Goal: Transaction & Acquisition: Book appointment/travel/reservation

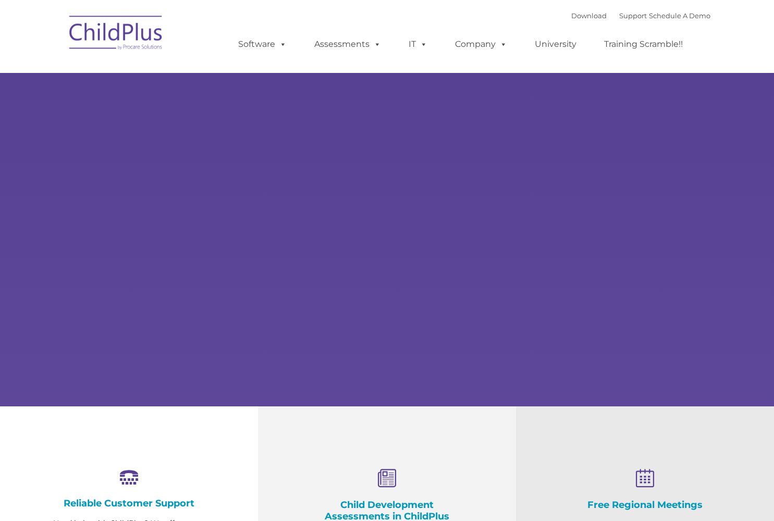
select select "MEDIUM"
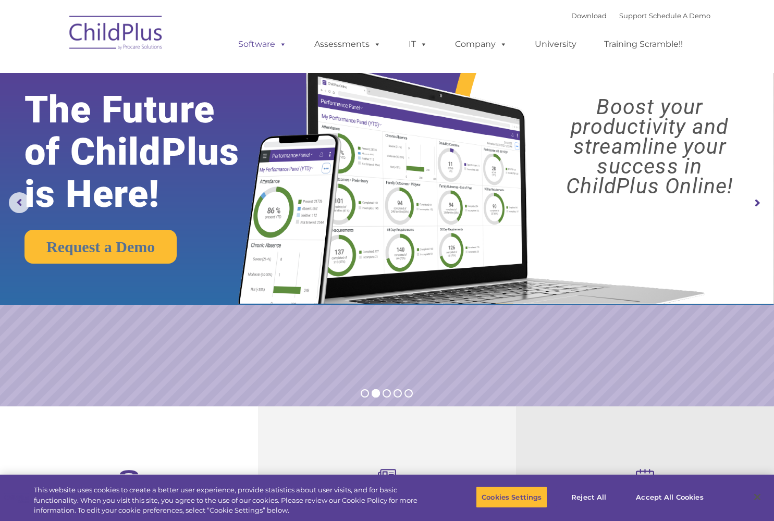
click at [263, 44] on link "Software" at bounding box center [262, 44] width 69 height 21
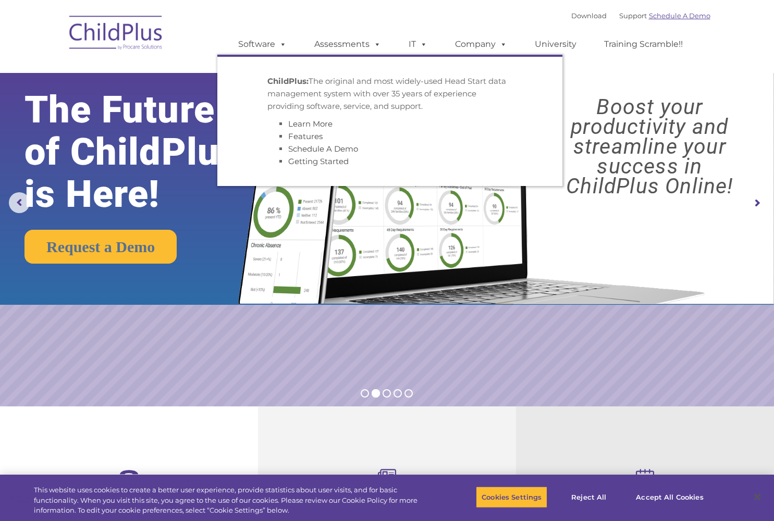
click at [679, 16] on link "Schedule A Demo" at bounding box center [679, 15] width 61 height 8
